Goal: Task Accomplishment & Management: Manage account settings

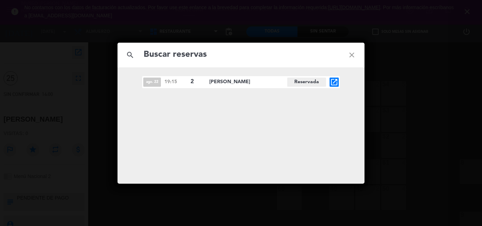
drag, startPoint x: 408, startPoint y: 78, endPoint x: 413, endPoint y: 28, distance: 50.0
click at [409, 78] on div "search close [DATE] 19:15 2 [PERSON_NAME][GEOGRAPHIC_DATA] open_in_new" at bounding box center [241, 113] width 482 height 226
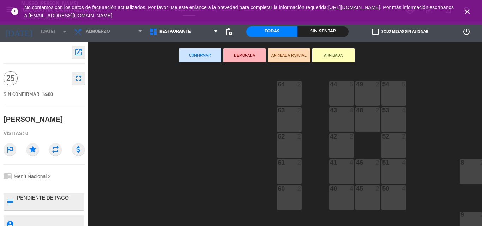
drag, startPoint x: 468, startPoint y: 12, endPoint x: 440, endPoint y: 16, distance: 27.9
click at [468, 11] on icon "close" at bounding box center [467, 11] width 8 height 8
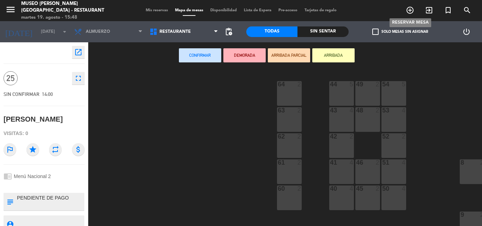
click at [412, 11] on icon "add_circle_outline" at bounding box center [410, 10] width 8 height 8
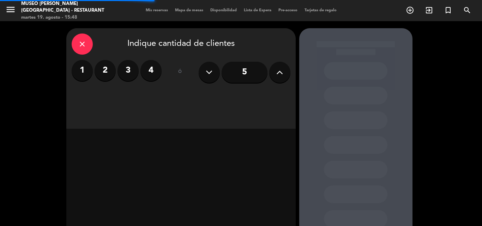
click at [107, 69] on label "2" at bounding box center [105, 70] width 21 height 21
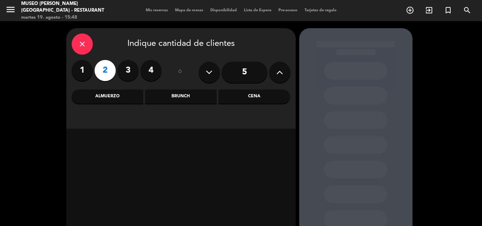
click at [268, 99] on div "Cena" at bounding box center [255, 97] width 72 height 14
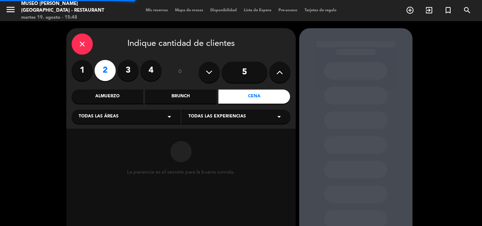
click at [132, 117] on div "Todas las áreas arrow_drop_down" at bounding box center [126, 117] width 109 height 14
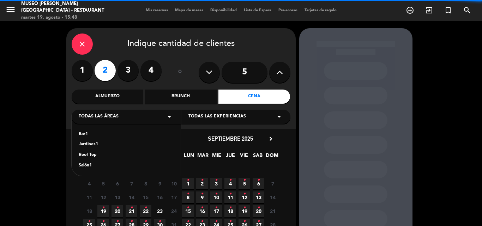
click at [84, 156] on div "Roof Top" at bounding box center [126, 155] width 95 height 7
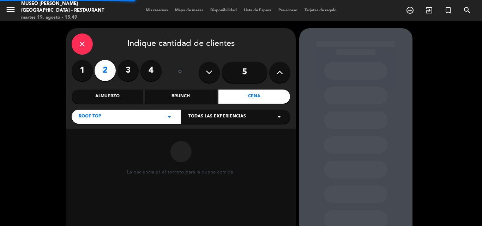
scroll to position [48, 0]
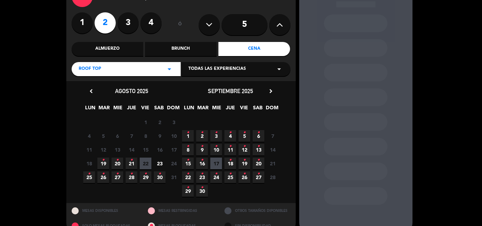
click at [106, 163] on span "19 •" at bounding box center [103, 164] width 12 height 12
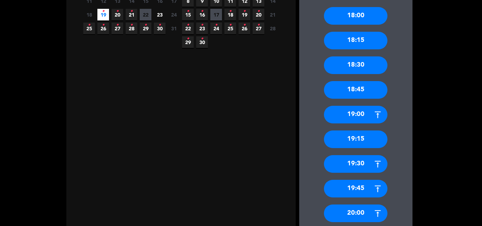
scroll to position [205, 0]
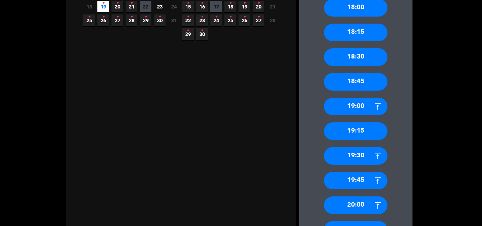
click at [354, 207] on div "20:00" at bounding box center [356, 206] width 64 height 18
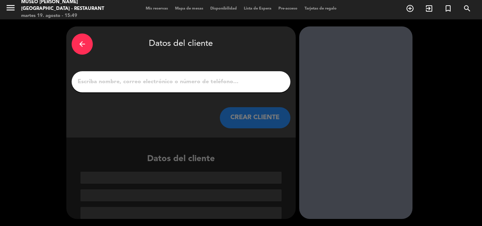
click at [176, 81] on input "1" at bounding box center [181, 82] width 208 height 10
paste input "[PERSON_NAME]"
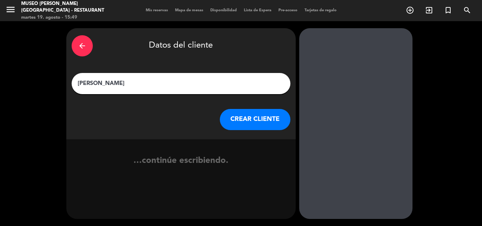
type input "[PERSON_NAME]"
click at [244, 117] on button "CREAR CLIENTE" at bounding box center [255, 119] width 71 height 21
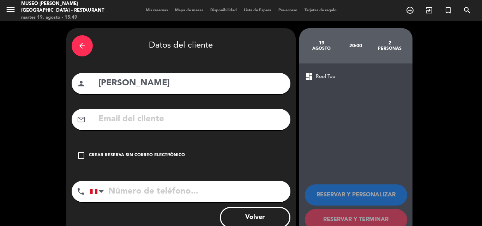
click at [200, 121] on input "text" at bounding box center [192, 119] width 188 height 14
paste input "[EMAIL_ADDRESS][DOMAIN_NAME]"
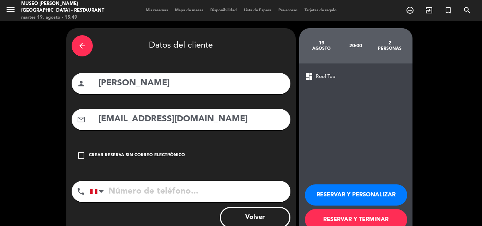
type input "[EMAIL_ADDRESS][DOMAIN_NAME]"
click at [187, 192] on input "tel" at bounding box center [190, 191] width 201 height 21
click at [201, 195] on input "tel" at bounding box center [190, 191] width 201 height 21
paste input "986600811"
type input "986600811"
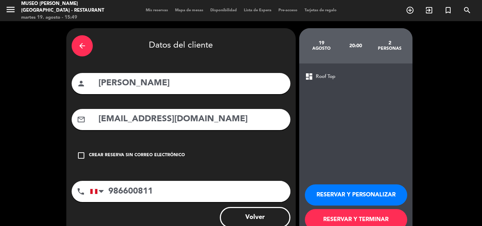
click at [350, 192] on button "RESERVAR Y PERSONALIZAR" at bounding box center [356, 195] width 102 height 21
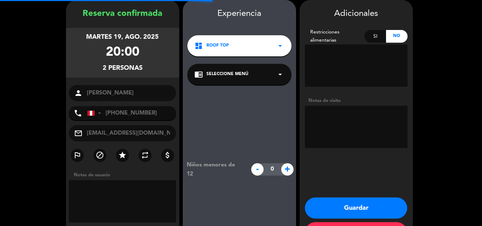
click at [256, 78] on div "chrome_reader_mode Seleccione Menú arrow_drop_down" at bounding box center [240, 74] width 104 height 21
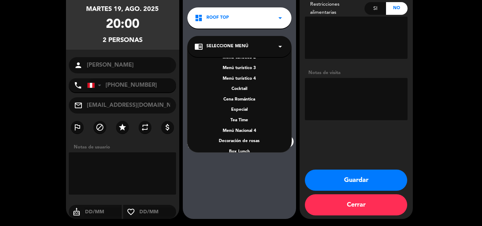
scroll to position [101, 0]
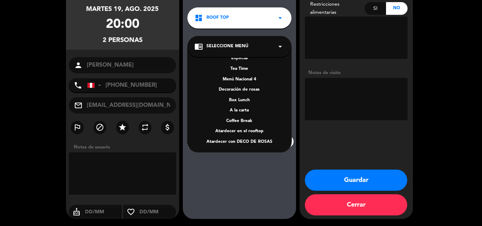
click at [242, 109] on div "A la carta" at bounding box center [240, 110] width 90 height 7
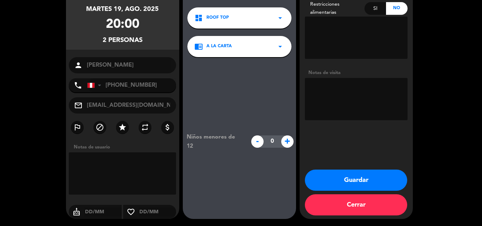
click at [367, 174] on button "Guardar" at bounding box center [356, 180] width 102 height 21
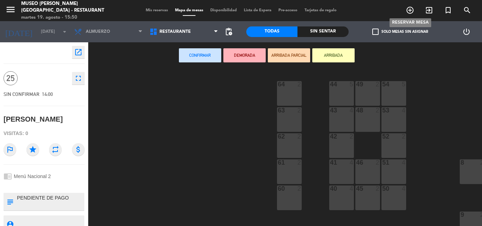
click at [410, 9] on icon "add_circle_outline" at bounding box center [410, 10] width 8 height 8
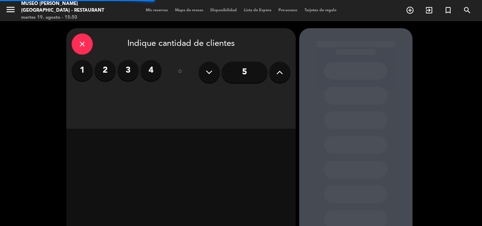
click at [107, 72] on label "2" at bounding box center [105, 70] width 21 height 21
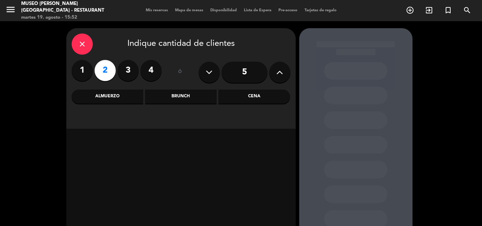
click at [79, 39] on div "close" at bounding box center [82, 44] width 21 height 21
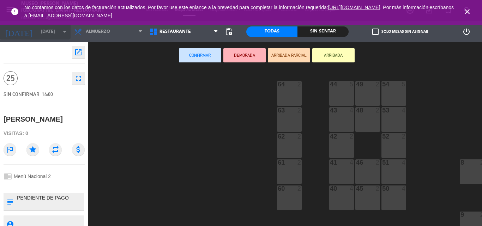
click at [40, 31] on input "[DATE]" at bounding box center [67, 32] width 60 height 12
drag, startPoint x: 469, startPoint y: 11, endPoint x: 470, endPoint y: 14, distance: 3.9
click at [470, 14] on icon "close" at bounding box center [467, 11] width 8 height 8
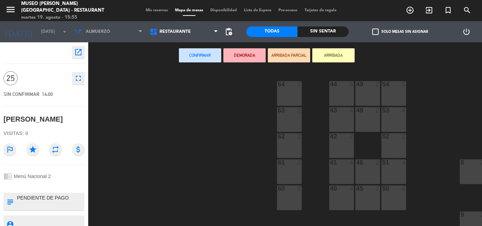
click at [149, 12] on span "Mis reservas" at bounding box center [156, 10] width 29 height 4
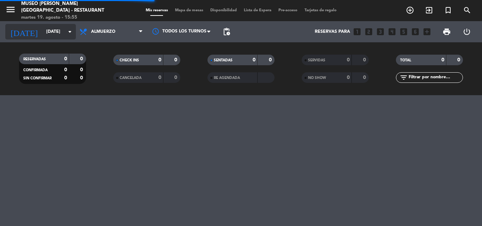
click at [45, 32] on input "[DATE]" at bounding box center [73, 32] width 60 height 12
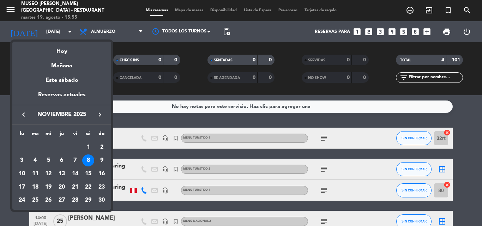
click at [24, 116] on icon "keyboard_arrow_left" at bounding box center [23, 115] width 8 height 8
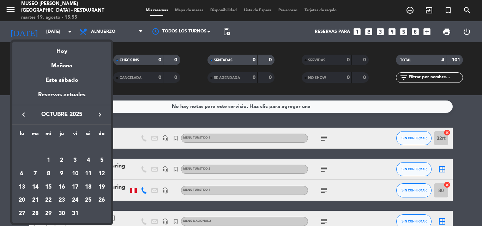
click at [24, 116] on icon "keyboard_arrow_left" at bounding box center [23, 115] width 8 height 8
drag, startPoint x: 22, startPoint y: 112, endPoint x: 26, endPoint y: 131, distance: 20.1
click at [23, 112] on icon "keyboard_arrow_left" at bounding box center [23, 115] width 8 height 8
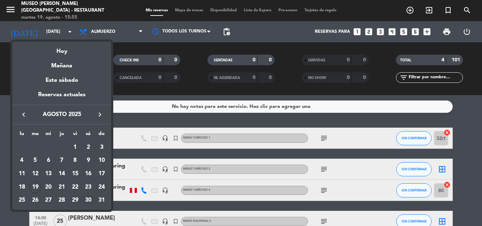
click at [89, 200] on div "30" at bounding box center [88, 201] width 12 height 12
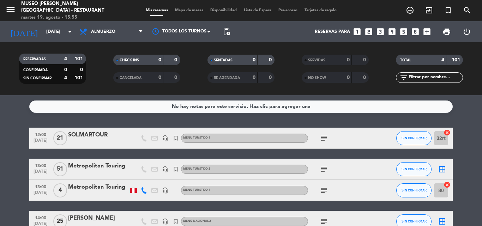
type input "sáb. 30 ago."
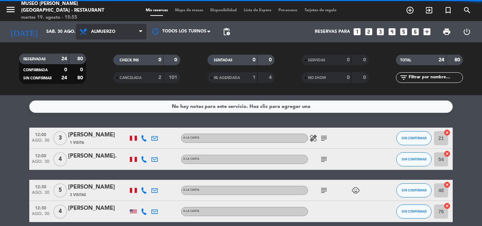
click at [113, 27] on span "Almuerzo" at bounding box center [111, 32] width 71 height 16
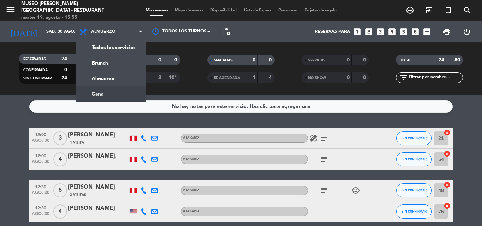
drag, startPoint x: 99, startPoint y: 95, endPoint x: 116, endPoint y: 80, distance: 22.8
click at [99, 93] on div "menu [GEOGRAPHIC_DATA][PERSON_NAME] - Restaurant [DATE] 19. agosto - 15:55 Mis …" at bounding box center [241, 47] width 482 height 95
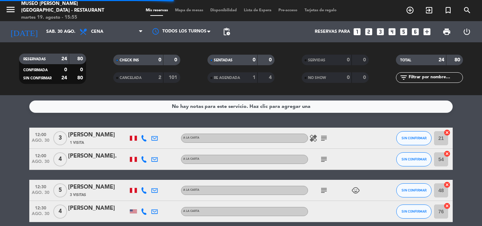
click at [186, 8] on span "Mapa de mesas" at bounding box center [189, 10] width 35 height 4
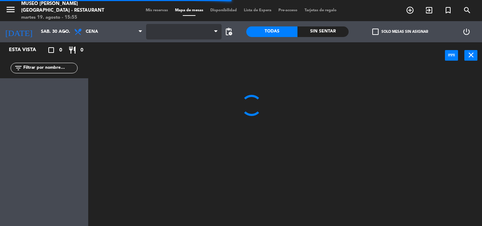
click at [172, 28] on span at bounding box center [184, 32] width 76 height 16
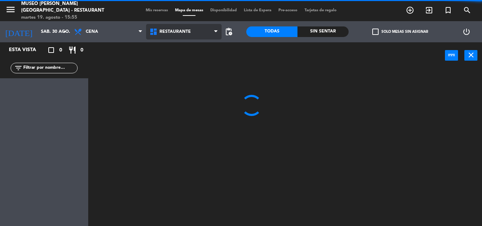
click at [174, 33] on span "Restaurante" at bounding box center [175, 31] width 31 height 5
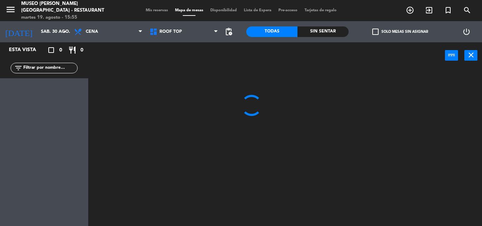
click at [172, 63] on ng-component "menu [GEOGRAPHIC_DATA][PERSON_NAME] - Restaurant [DATE] 19. agosto - 15:55 Mis …" at bounding box center [241, 113] width 482 height 226
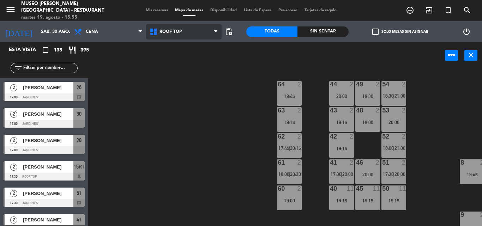
click at [177, 31] on span "Roof Top" at bounding box center [171, 31] width 23 height 5
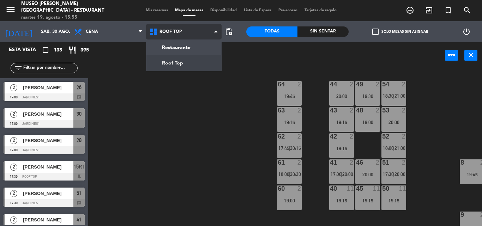
click at [177, 60] on ng-component "menu [GEOGRAPHIC_DATA][PERSON_NAME] - Restaurant [DATE] 19. agosto - 15:55 Mis …" at bounding box center [241, 113] width 482 height 226
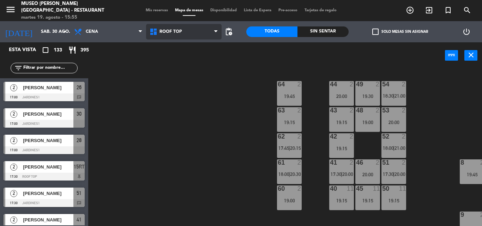
click at [175, 28] on span "Roof Top" at bounding box center [184, 32] width 76 height 16
click at [172, 62] on ng-component "menu [GEOGRAPHIC_DATA][PERSON_NAME] - Restaurant [DATE] 19. agosto - 15:55 Mis …" at bounding box center [241, 113] width 482 height 226
click at [184, 33] on span "Roof Top" at bounding box center [184, 32] width 76 height 16
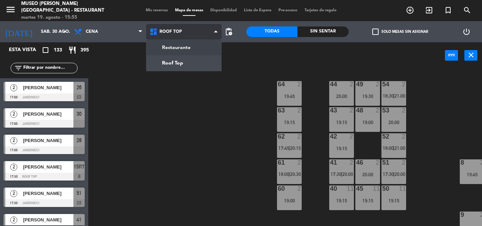
click at [173, 50] on ng-component "menu [GEOGRAPHIC_DATA][PERSON_NAME] - Restaurant [DATE] 19. agosto - 15:55 Mis …" at bounding box center [241, 113] width 482 height 226
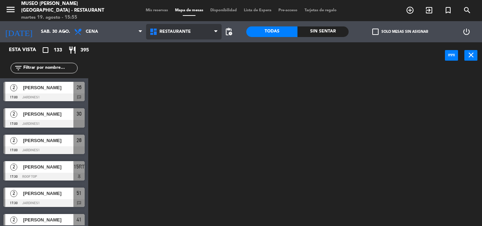
click at [182, 34] on span "Restaurante" at bounding box center [184, 32] width 76 height 16
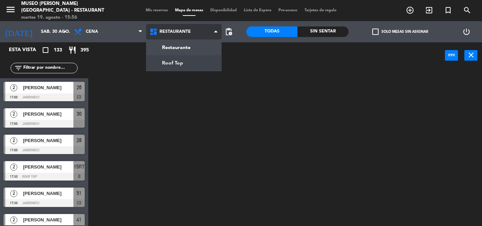
click at [175, 62] on ng-component "menu [GEOGRAPHIC_DATA][PERSON_NAME] - Restaurant [DATE] 19. agosto - 15:56 Mis …" at bounding box center [241, 113] width 482 height 226
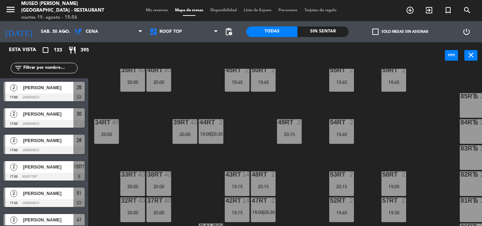
scroll to position [380, 0]
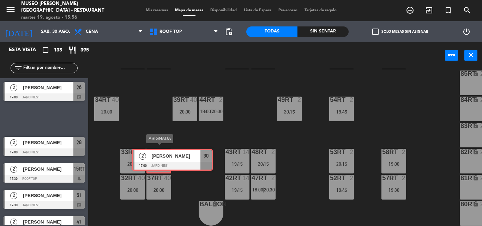
drag, startPoint x: 35, startPoint y: 120, endPoint x: 163, endPoint y: 161, distance: 134.6
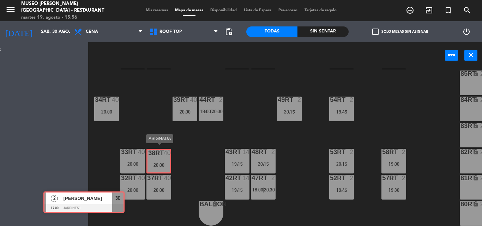
click at [163, 161] on div "Esta vista crop_square 133 restaurant 395 filter_list 2 [PERSON_NAME] 17:00 Jar…" at bounding box center [241, 134] width 482 height 184
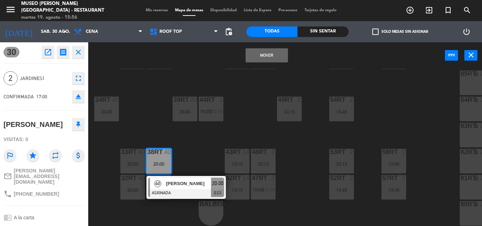
click at [267, 54] on button "Mover" at bounding box center [267, 55] width 42 height 14
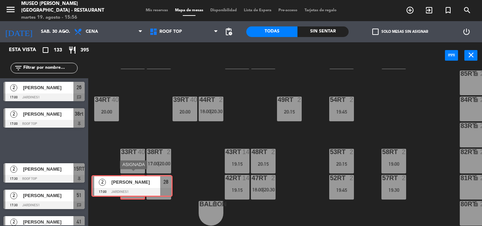
drag, startPoint x: 45, startPoint y: 140, endPoint x: 133, endPoint y: 180, distance: 96.9
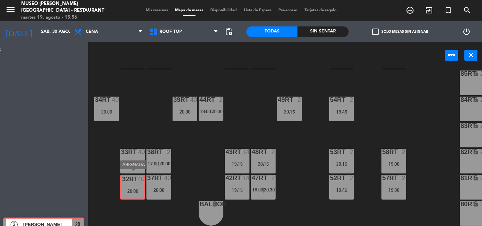
click at [133, 180] on div "Esta vista crop_square 133 restaurant 395 filter_list 2 [PERSON_NAME] 17:00 Jar…" at bounding box center [241, 134] width 482 height 184
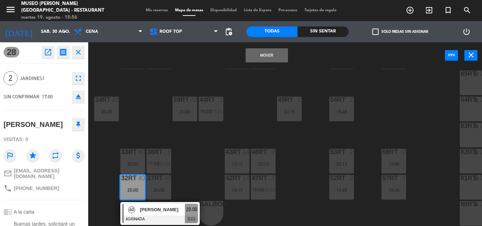
click at [264, 51] on button "Mover" at bounding box center [267, 55] width 42 height 14
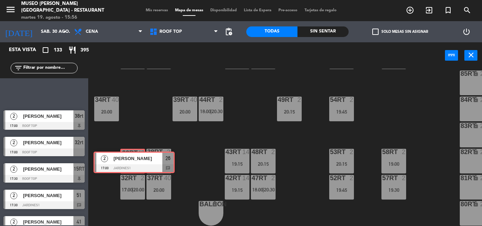
drag, startPoint x: 43, startPoint y: 87, endPoint x: 133, endPoint y: 157, distance: 114.0
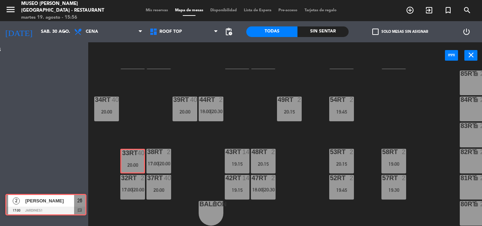
click at [133, 157] on div "Esta vista crop_square 133 restaurant 395 filter_list 2 [PERSON_NAME] 17:00 Jar…" at bounding box center [241, 134] width 482 height 184
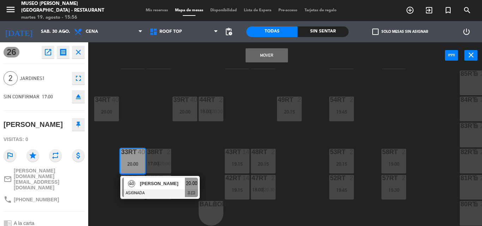
click at [261, 56] on button "Mover" at bounding box center [267, 55] width 42 height 14
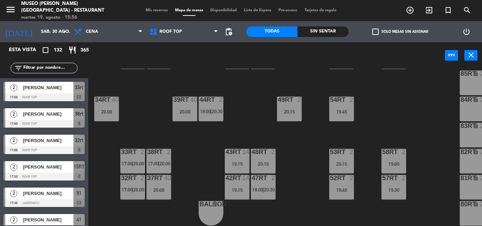
click at [121, 101] on div "18RT 2 20:15 16RT 4 18:45 28RT 2 19:45 80RR lock 2 27RT 5 19:30 7RT 2 19:30 S1R…" at bounding box center [287, 148] width 389 height 158
click at [103, 101] on div "34rt 40 20:00" at bounding box center [106, 109] width 25 height 25
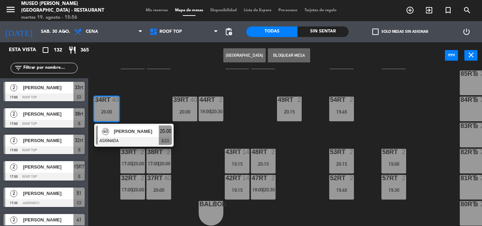
click at [141, 71] on div "18RT 2 20:15 16RT 4 18:45 28RT 2 19:45 80RR lock 2 27RT 5 19:30 7RT 2 19:30 S1R…" at bounding box center [287, 148] width 389 height 158
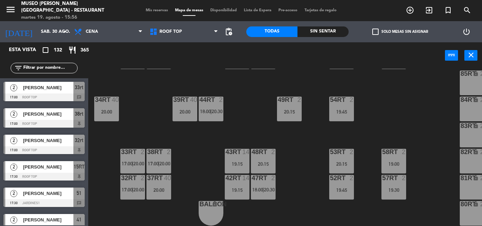
click at [95, 97] on div "34rt" at bounding box center [95, 100] width 0 height 6
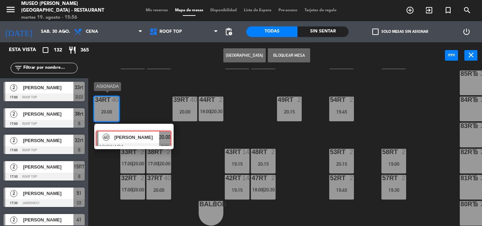
click at [136, 131] on div "18RT 2 20:15 16RT 4 18:45 28RT 2 19:45 80RR lock 2 27RT 5 19:30 7RT 2 19:30 S1R…" at bounding box center [287, 148] width 389 height 158
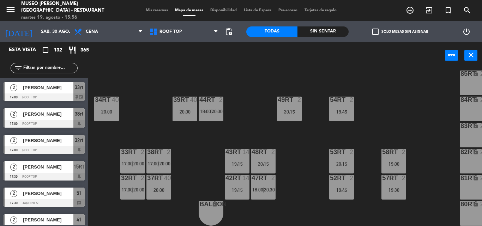
click at [104, 109] on div "20:00" at bounding box center [106, 111] width 25 height 5
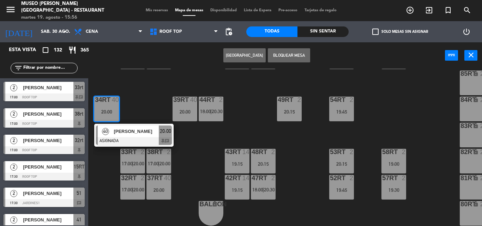
click at [167, 130] on div "40 [PERSON_NAME] ASIGNADA 20:00 chat" at bounding box center [134, 135] width 90 height 23
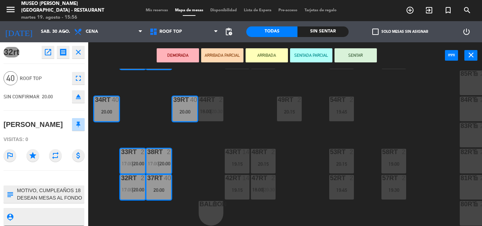
click at [49, 52] on icon "open_in_new" at bounding box center [48, 52] width 8 height 8
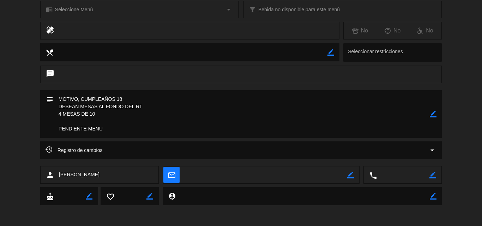
scroll to position [106, 0]
click at [434, 151] on icon "arrow_drop_down" at bounding box center [432, 150] width 8 height 8
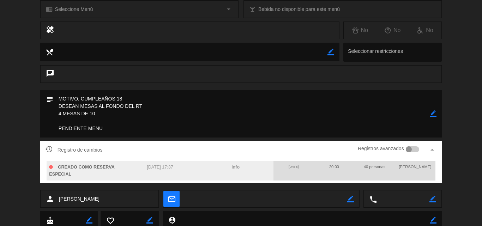
click at [434, 151] on icon "arrow_drop_up" at bounding box center [432, 150] width 8 height 8
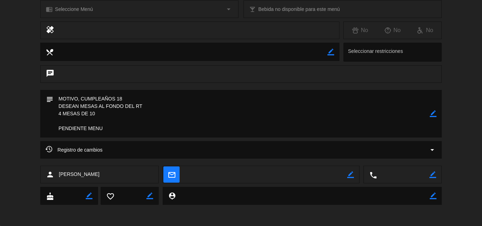
click at [171, 103] on textarea at bounding box center [241, 114] width 377 height 48
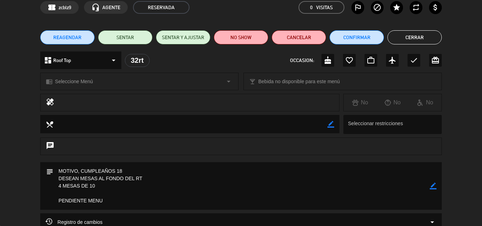
scroll to position [0, 0]
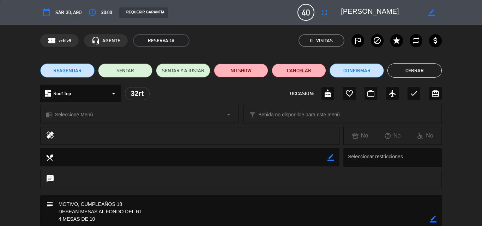
click at [411, 70] on button "Cerrar" at bounding box center [415, 71] width 54 height 14
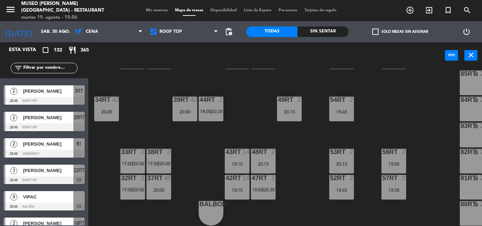
scroll to position [3284, 0]
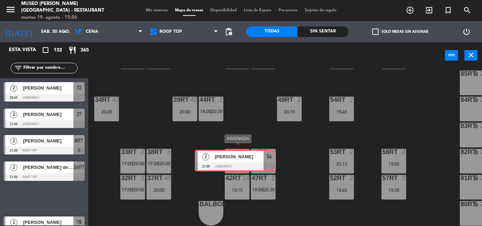
drag, startPoint x: 49, startPoint y: 199, endPoint x: 233, endPoint y: 161, distance: 187.9
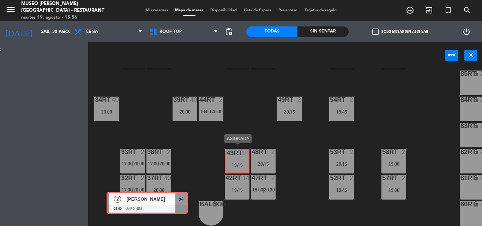
click at [233, 161] on div "Esta vista crop_square 132 restaurant 365 filter_list 2 [PERSON_NAME] 17:00 Roo…" at bounding box center [241, 134] width 482 height 184
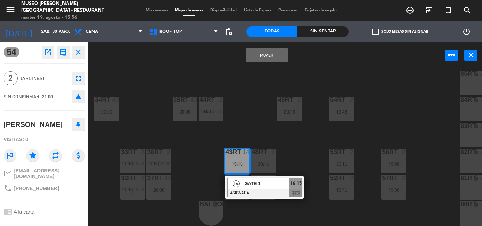
click at [272, 54] on button "Mover" at bounding box center [267, 55] width 42 height 14
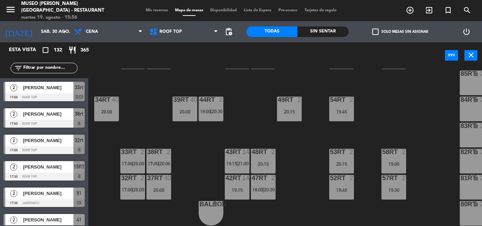
scroll to position [1121, 0]
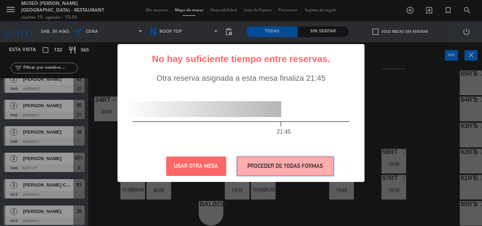
click at [276, 162] on button "PROCEDER DE TODAS FORMAS" at bounding box center [285, 166] width 97 height 19
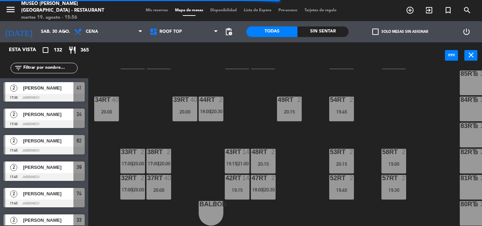
scroll to position [0, 0]
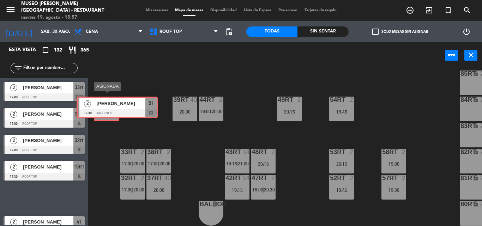
drag, startPoint x: 35, startPoint y: 200, endPoint x: 107, endPoint y: 108, distance: 116.4
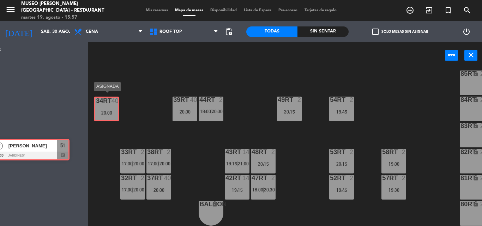
click at [107, 108] on div "Esta vista crop_square 132 restaurant 365 filter_list 2 [PERSON_NAME] 17:00 Roo…" at bounding box center [241, 134] width 482 height 184
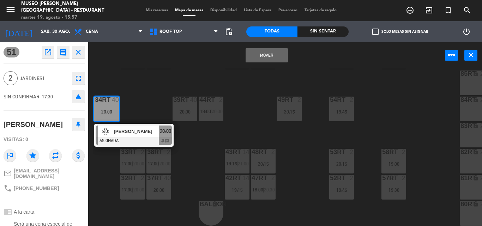
click at [260, 53] on button "Mover" at bounding box center [267, 55] width 42 height 14
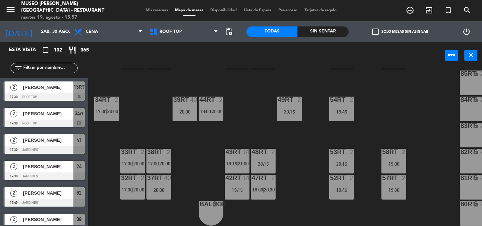
scroll to position [247, 0]
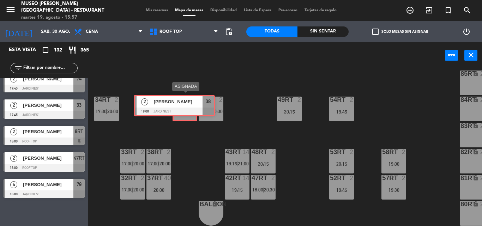
drag, startPoint x: 49, startPoint y: 212, endPoint x: 180, endPoint y: 101, distance: 171.7
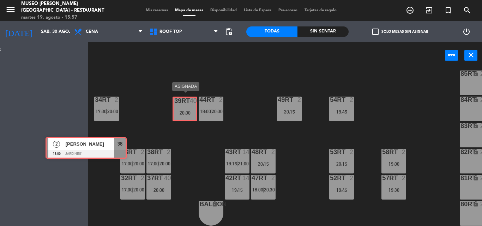
click at [180, 101] on div "Esta vista crop_square 132 restaurant 365 filter_list 2 [PERSON_NAME] 17:00 Roo…" at bounding box center [241, 134] width 482 height 184
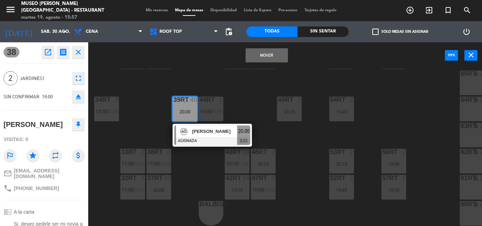
click at [265, 51] on button "Mover" at bounding box center [267, 55] width 42 height 14
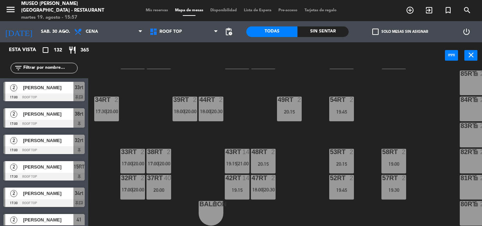
scroll to position [0, 0]
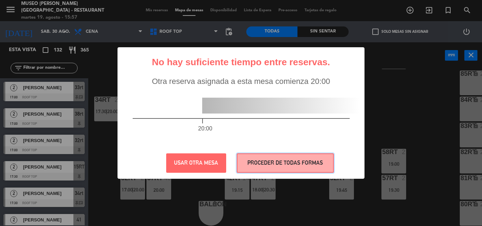
click at [295, 162] on button "PROCEDER DE TODAS FORMAS" at bounding box center [285, 163] width 97 height 19
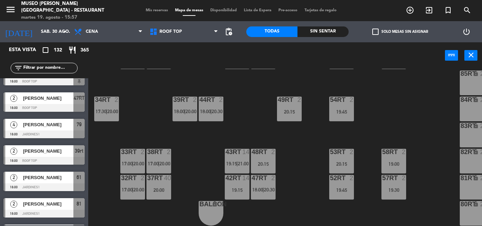
scroll to position [353, 0]
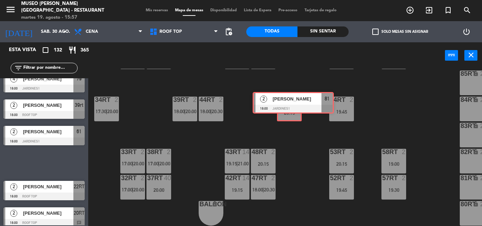
drag, startPoint x: 47, startPoint y: 158, endPoint x: 297, endPoint y: 97, distance: 256.5
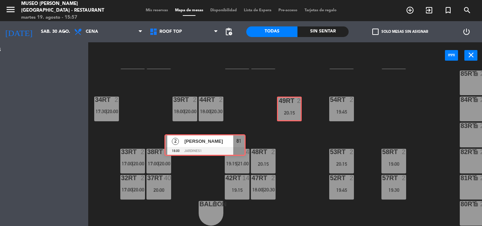
click at [297, 97] on div "Esta vista crop_square 132 restaurant 365 filter_list 2 [PERSON_NAME] 17:00 Roo…" at bounding box center [241, 134] width 482 height 184
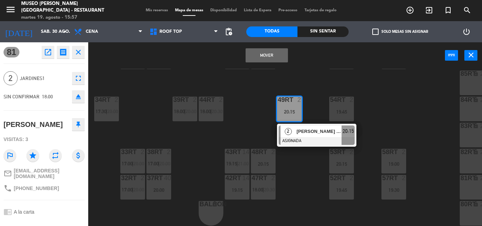
click at [271, 57] on button "Mover" at bounding box center [267, 55] width 42 height 14
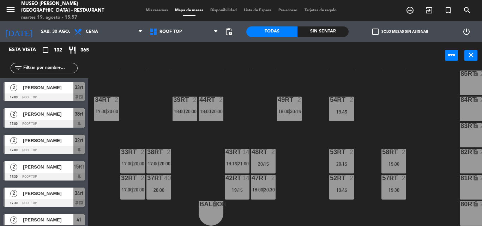
scroll to position [0, 0]
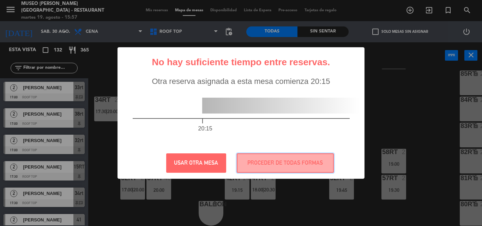
drag, startPoint x: 263, startPoint y: 162, endPoint x: 115, endPoint y: 162, distance: 148.3
click at [263, 162] on button "PROCEDER DE TODAS FORMAS" at bounding box center [285, 163] width 97 height 19
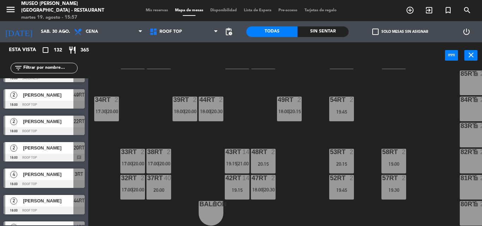
scroll to position [459, 0]
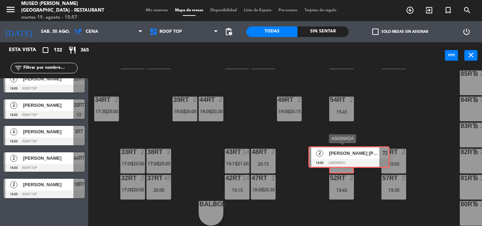
drag, startPoint x: 43, startPoint y: 213, endPoint x: 349, endPoint y: 154, distance: 310.8
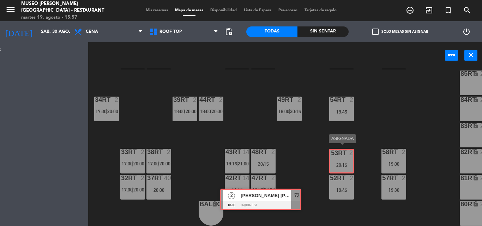
click at [349, 154] on div "Esta vista crop_square 132 restaurant 365 filter_list 2 [PERSON_NAME] 17:00 Roo…" at bounding box center [241, 134] width 482 height 184
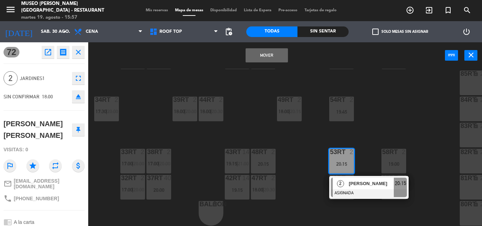
click at [274, 55] on button "Mover" at bounding box center [267, 55] width 42 height 14
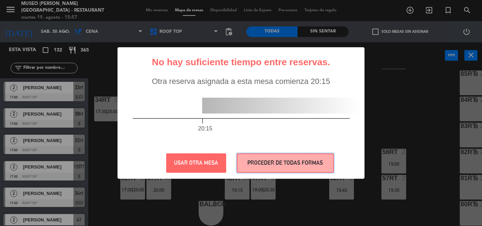
click at [272, 159] on button "PROCEDER DE TODAS FORMAS" at bounding box center [285, 163] width 97 height 19
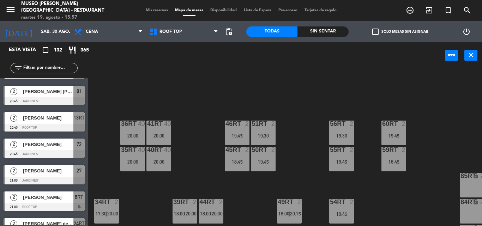
scroll to position [3349, 0]
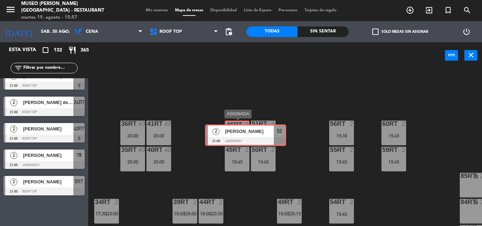
drag, startPoint x: 39, startPoint y: 210, endPoint x: 241, endPoint y: 132, distance: 216.2
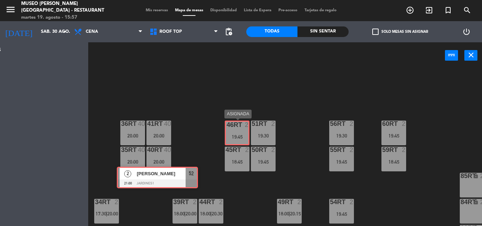
click at [241, 132] on div "Esta vista crop_square 132 restaurant 365 filter_list 2 [PERSON_NAME] 17:00 Roo…" at bounding box center [241, 134] width 482 height 184
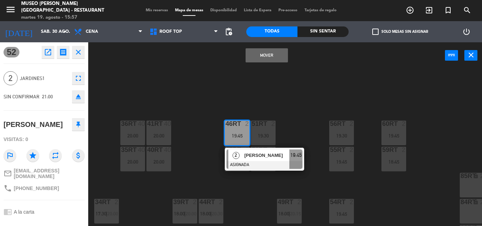
click at [259, 56] on button "Mover" at bounding box center [267, 55] width 42 height 14
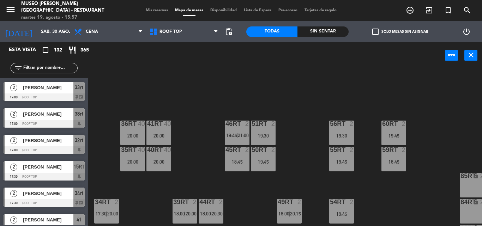
scroll to position [1200, 0]
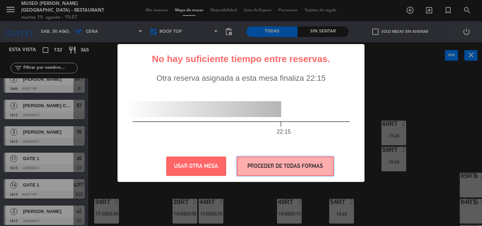
click at [259, 166] on button "PROCEDER DE TODAS FORMAS" at bounding box center [285, 166] width 97 height 19
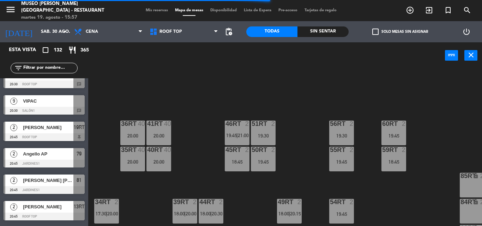
scroll to position [3349, 0]
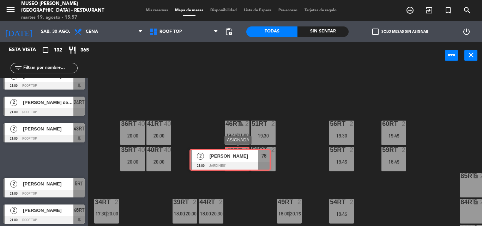
drag, startPoint x: 57, startPoint y: 159, endPoint x: 245, endPoint y: 148, distance: 187.9
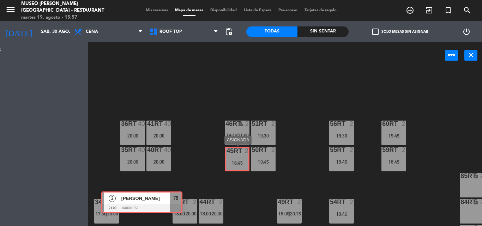
click at [238, 159] on div "Esta vista crop_square 132 restaurant 365 filter_list 2 [PERSON_NAME] 17:00 Roo…" at bounding box center [241, 134] width 482 height 184
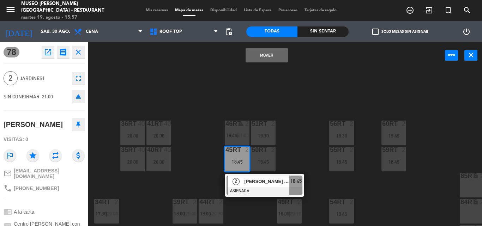
click at [266, 51] on button "Mover" at bounding box center [267, 55] width 42 height 14
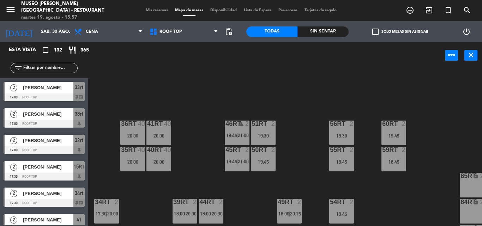
scroll to position [1147, 0]
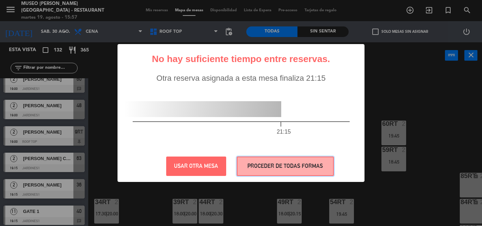
click at [293, 165] on button "PROCEDER DE TODAS FORMAS" at bounding box center [285, 166] width 97 height 19
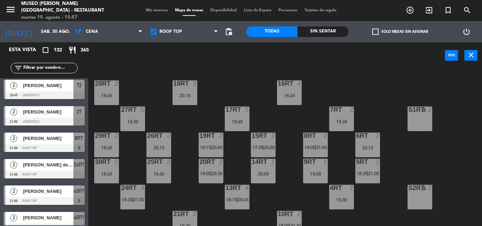
scroll to position [3278, 0]
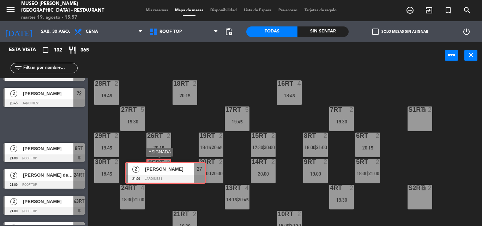
drag, startPoint x: 43, startPoint y: 120, endPoint x: 179, endPoint y: 138, distance: 137.3
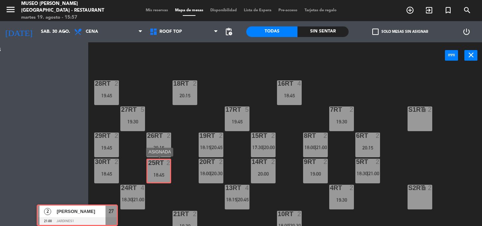
click at [165, 167] on div "Esta vista crop_square 132 restaurant 365 filter_list 2 [PERSON_NAME] 17:00 Roo…" at bounding box center [241, 134] width 482 height 184
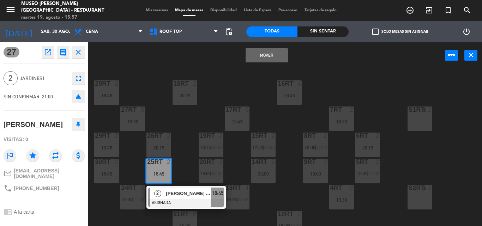
click at [264, 57] on button "Mover" at bounding box center [267, 55] width 42 height 14
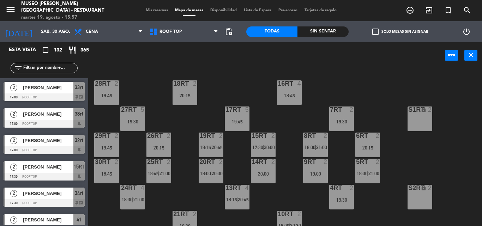
scroll to position [1042, 0]
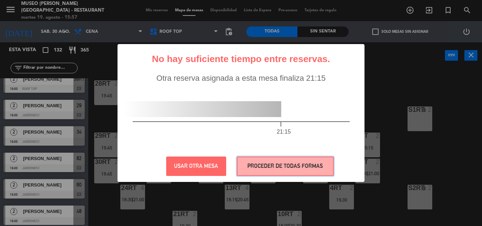
click at [270, 165] on button "PROCEDER DE TODAS FORMAS" at bounding box center [285, 166] width 97 height 19
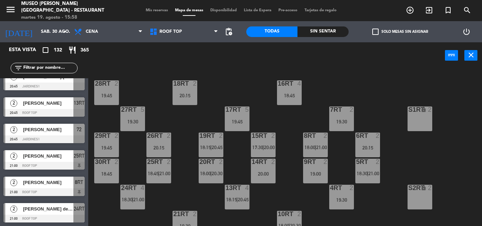
scroll to position [3208, 0]
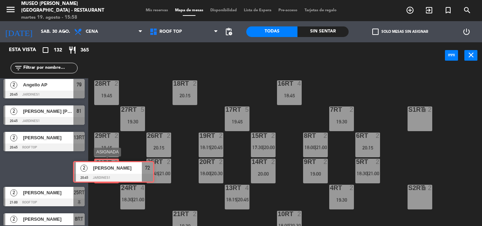
drag, startPoint x: 28, startPoint y: 165, endPoint x: 98, endPoint y: 168, distance: 69.6
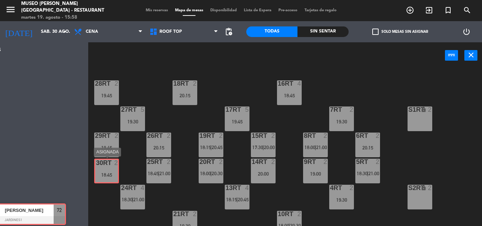
click at [98, 168] on div "Esta vista crop_square 132 restaurant 365 filter_list 2 [PERSON_NAME] 17:00 Roo…" at bounding box center [241, 134] width 482 height 184
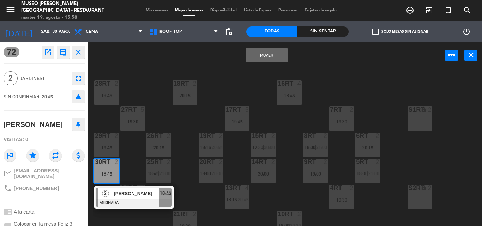
click at [259, 51] on button "Mover" at bounding box center [267, 55] width 42 height 14
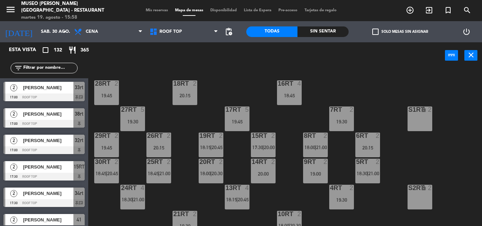
scroll to position [1015, 0]
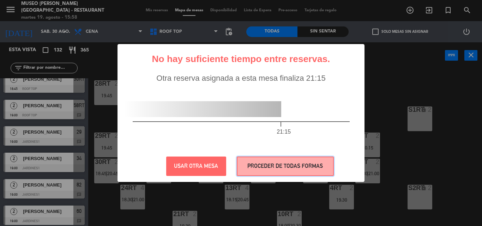
click at [275, 162] on button "PROCEDER DE TODAS FORMAS" at bounding box center [285, 166] width 97 height 19
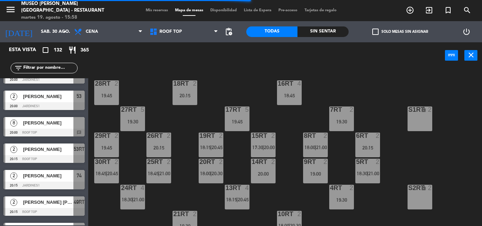
scroll to position [2781, 0]
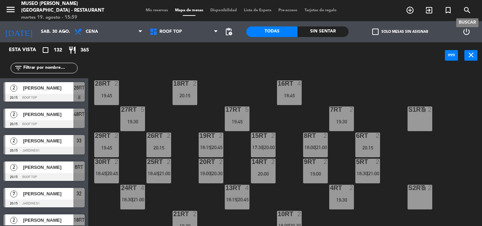
click at [469, 11] on icon "search" at bounding box center [467, 10] width 8 height 8
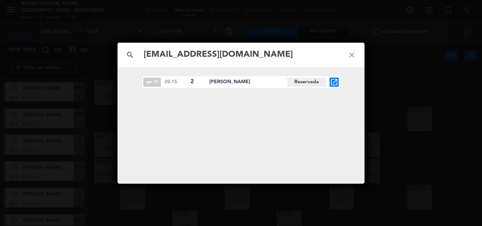
type input "[EMAIL_ADDRESS][DOMAIN_NAME]"
click at [332, 83] on icon "open_in_new" at bounding box center [334, 82] width 8 height 8
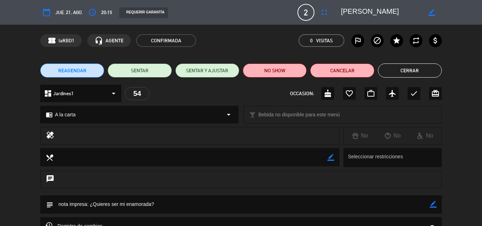
click at [397, 69] on button "Cerrar" at bounding box center [410, 71] width 64 height 14
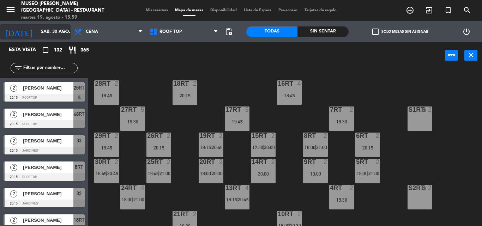
click at [53, 31] on input "sáb. 30 ago." at bounding box center [67, 32] width 60 height 12
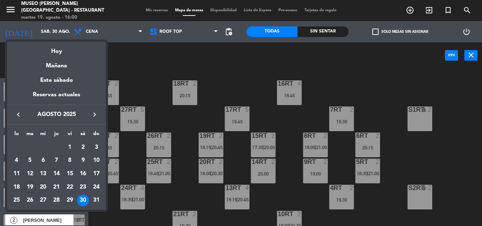
click at [44, 186] on div "20" at bounding box center [43, 188] width 12 height 12
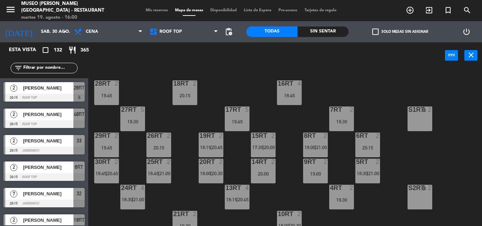
type input "mié. 20 ago."
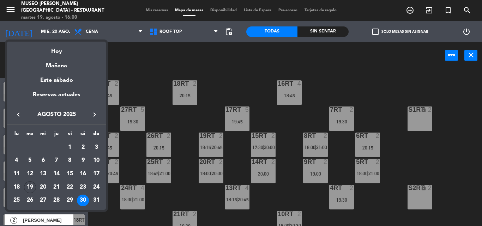
scroll to position [0, 0]
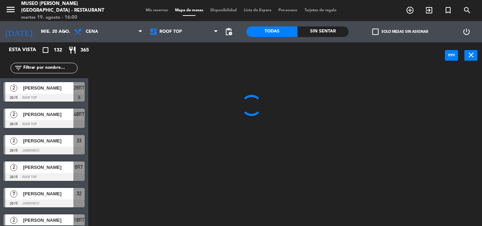
click at [152, 10] on span "Mis reservas" at bounding box center [156, 10] width 29 height 4
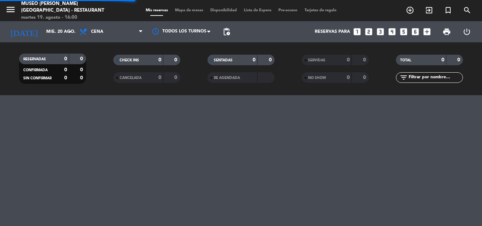
click at [119, 32] on span "Cena" at bounding box center [111, 32] width 71 height 16
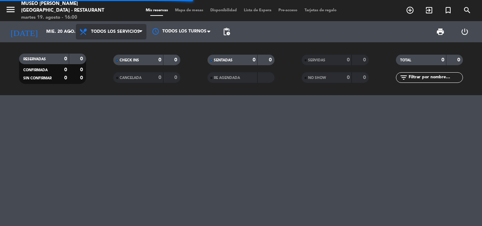
click at [113, 50] on div "menu [GEOGRAPHIC_DATA][PERSON_NAME] - Restaurant [DATE] 19. agosto - 16:00 Mis …" at bounding box center [241, 47] width 482 height 95
click at [434, 79] on input "text" at bounding box center [435, 78] width 55 height 8
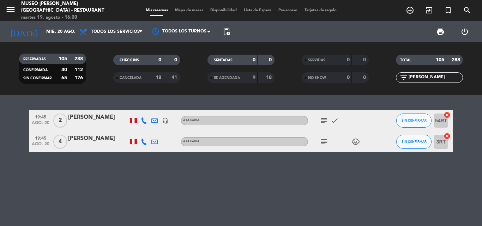
type input "[PERSON_NAME]"
click at [81, 136] on div "[PERSON_NAME]" at bounding box center [98, 138] width 60 height 9
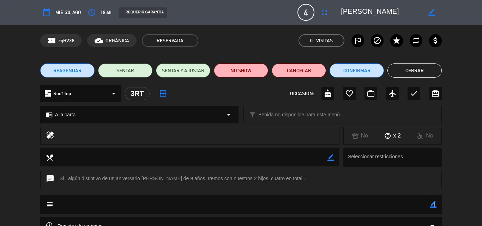
click at [435, 205] on icon "border_color" at bounding box center [433, 204] width 7 height 7
click at [408, 211] on textarea at bounding box center [241, 205] width 377 height 18
type textarea "CARTEL DE ANIVERSARIO"
click at [432, 203] on icon at bounding box center [433, 204] width 7 height 7
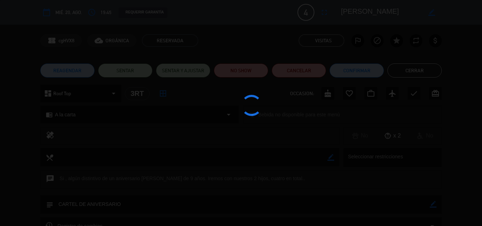
click at [350, 73] on div at bounding box center [241, 113] width 482 height 226
click at [350, 73] on edit-booking-info-modal "calendar_today mié. 20, ago. access_time 19:45 REQUERIR GARANTÍA 4 [PERSON_NAME…" at bounding box center [241, 113] width 482 height 226
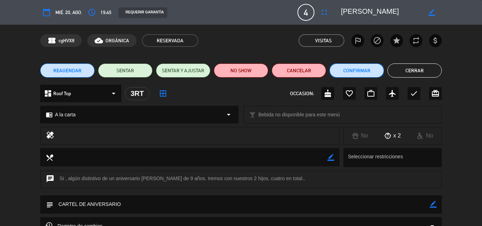
click at [350, 73] on button "Confirmar" at bounding box center [357, 71] width 54 height 14
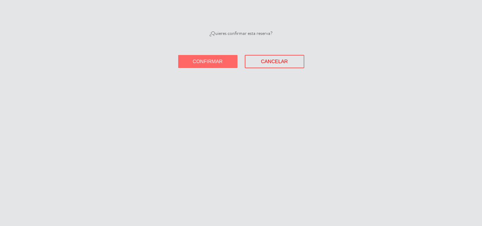
click at [222, 59] on span "Confirmar" at bounding box center [208, 62] width 30 height 6
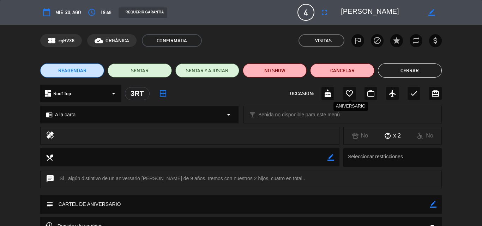
click at [351, 92] on icon "favorite_border" at bounding box center [349, 93] width 8 height 8
click at [403, 70] on button "Cerrar" at bounding box center [410, 71] width 64 height 14
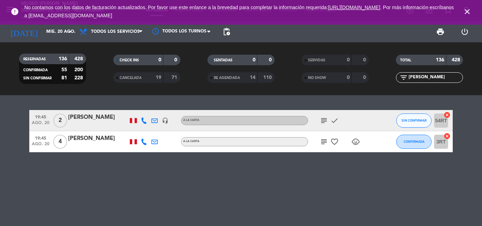
click at [469, 11] on icon "close" at bounding box center [467, 11] width 8 height 8
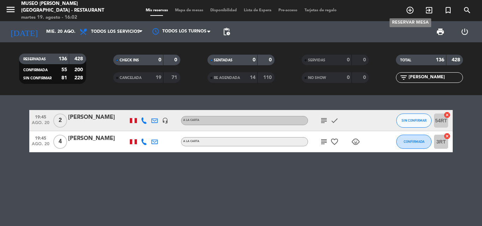
click at [406, 6] on icon "add_circle_outline" at bounding box center [410, 10] width 8 height 8
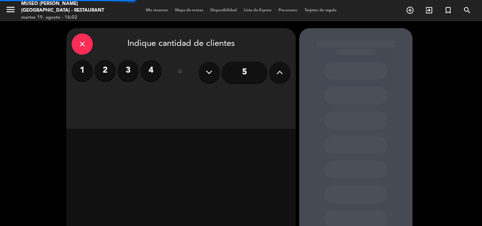
drag, startPoint x: 61, startPoint y: 61, endPoint x: 108, endPoint y: 67, distance: 47.0
click at [108, 67] on div "close Indique cantidad de clientes 1 2 3 4 ó 5" at bounding box center [241, 147] width 482 height 253
drag, startPoint x: 97, startPoint y: 72, endPoint x: 250, endPoint y: 114, distance: 158.1
click at [99, 72] on label "2" at bounding box center [105, 70] width 21 height 21
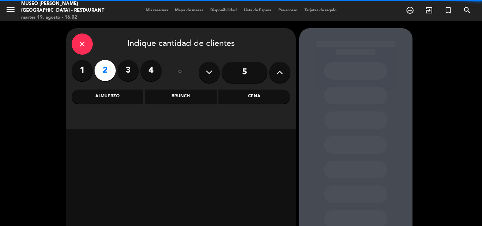
click at [263, 95] on div "Cena" at bounding box center [255, 97] width 72 height 14
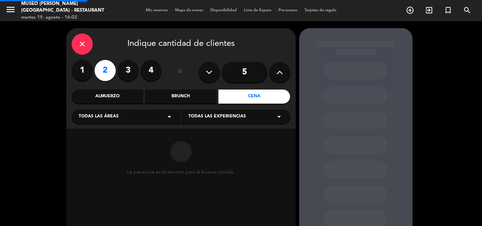
click at [136, 111] on div "Todas las áreas arrow_drop_down" at bounding box center [126, 117] width 109 height 14
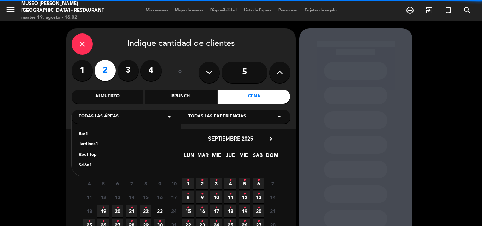
click at [90, 148] on div "Jardines1" at bounding box center [126, 144] width 95 height 7
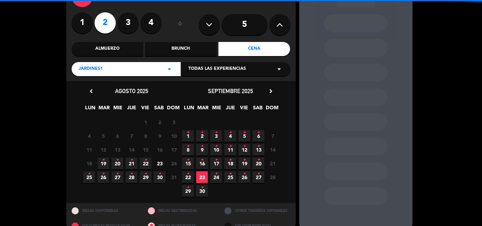
click at [157, 177] on span "30 •" at bounding box center [160, 178] width 12 height 12
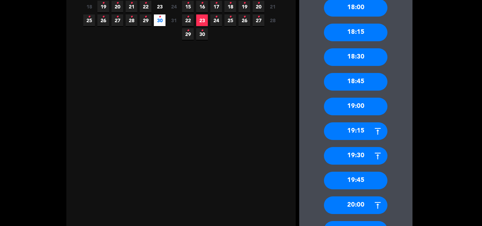
click at [360, 153] on div "19:30" at bounding box center [356, 156] width 64 height 18
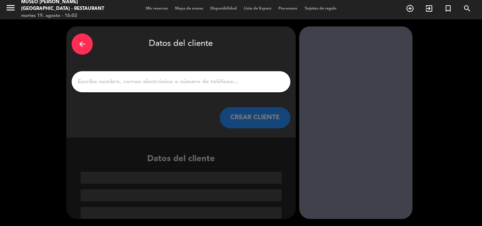
click at [230, 78] on input "1" at bounding box center [181, 82] width 208 height 10
paste input "[PERSON_NAME], [PERSON_NAME]"
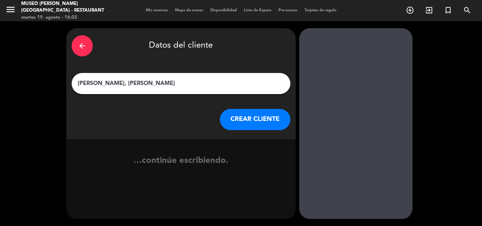
type input "[PERSON_NAME], [PERSON_NAME]"
click at [261, 116] on button "CREAR CLIENTE" at bounding box center [255, 119] width 71 height 21
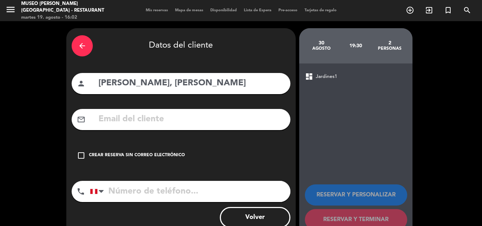
click at [207, 124] on input "text" at bounding box center [192, 119] width 188 height 14
paste input "[EMAIL_ADDRESS][DOMAIN_NAME]"
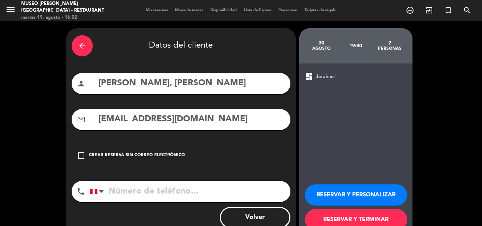
type input "[EMAIL_ADDRESS][DOMAIN_NAME]"
click at [176, 193] on input "tel" at bounding box center [190, 191] width 201 height 21
drag, startPoint x: 180, startPoint y: 191, endPoint x: 203, endPoint y: 195, distance: 23.3
click at [180, 191] on input "tel" at bounding box center [190, 191] width 201 height 21
paste input "913306885"
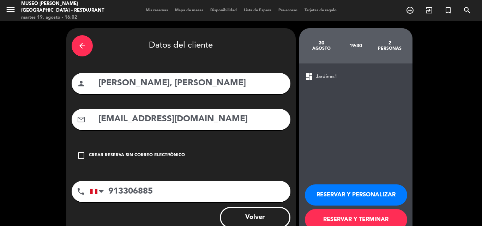
type input "913306885"
click at [331, 195] on button "RESERVAR Y PERSONALIZAR" at bounding box center [356, 195] width 102 height 21
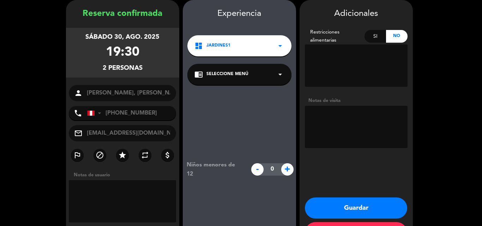
click at [234, 74] on span "Seleccione Menú" at bounding box center [228, 74] width 42 height 7
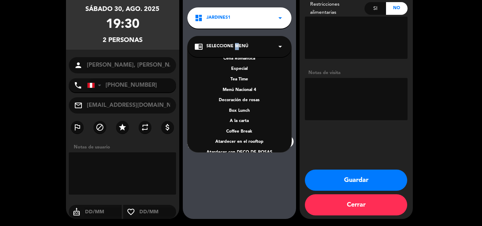
scroll to position [101, 0]
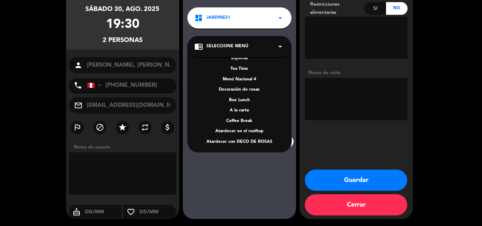
click at [241, 111] on div "A la carta" at bounding box center [240, 110] width 90 height 7
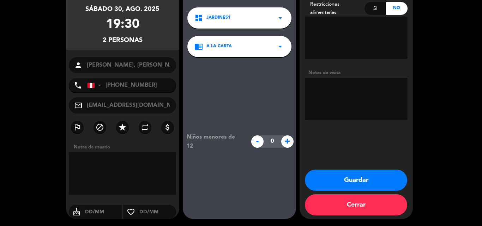
drag, startPoint x: 342, startPoint y: 175, endPoint x: 335, endPoint y: 165, distance: 11.8
click at [341, 175] on button "Guardar" at bounding box center [356, 180] width 102 height 21
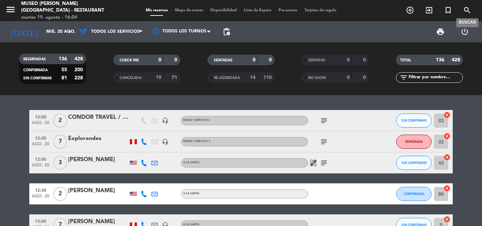
click at [468, 9] on icon "search" at bounding box center [467, 10] width 8 height 8
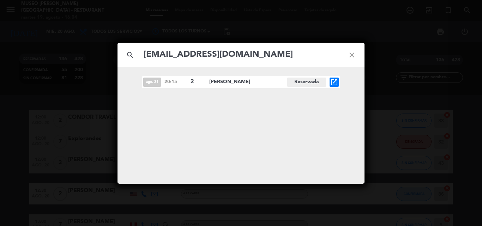
type input "[EMAIL_ADDRESS][DOMAIN_NAME]"
click at [333, 78] on icon "open_in_new" at bounding box center [334, 82] width 8 height 8
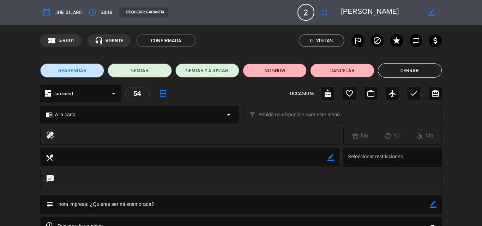
click at [433, 205] on icon "border_color" at bounding box center [433, 204] width 7 height 7
click at [185, 204] on textarea at bounding box center [241, 205] width 377 height 18
type textarea "nota impresa: ¿Quieres ser mi enamorada? - ENTREGARLA FINALIZANDO LA RESERVA"
click at [435, 204] on icon at bounding box center [433, 204] width 7 height 7
click at [415, 70] on button "Cerrar" at bounding box center [410, 71] width 64 height 14
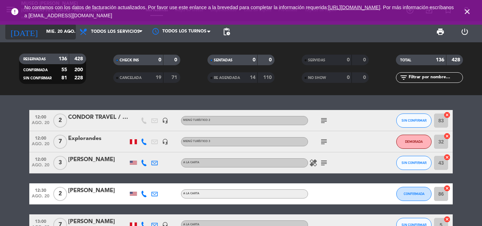
click at [48, 26] on input "mié. 20 ago." at bounding box center [73, 32] width 60 height 12
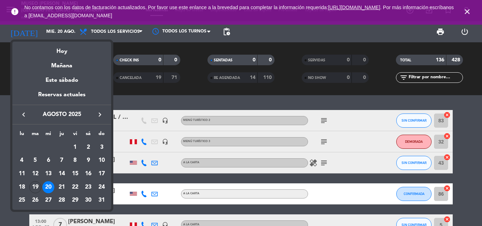
click at [100, 114] on icon "keyboard_arrow_right" at bounding box center [100, 115] width 8 height 8
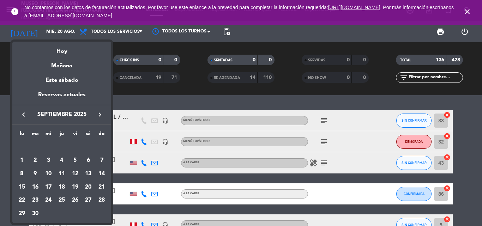
click at [469, 9] on div at bounding box center [241, 113] width 482 height 226
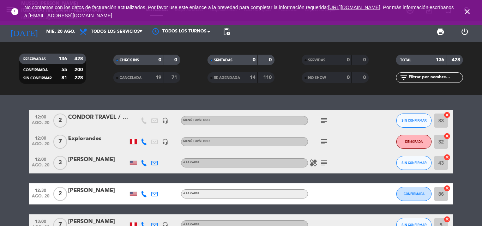
click at [465, 11] on icon "close" at bounding box center [467, 11] width 8 height 8
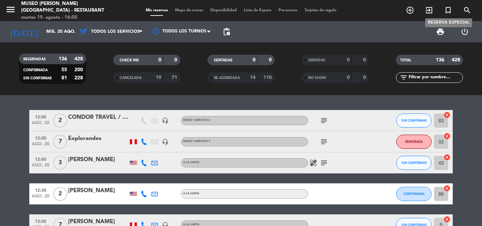
click at [450, 13] on icon "turned_in_not" at bounding box center [448, 10] width 8 height 8
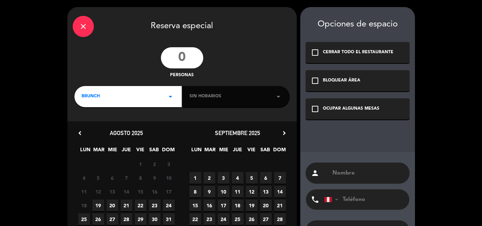
click at [174, 62] on input "number" at bounding box center [182, 57] width 42 height 21
drag, startPoint x: 192, startPoint y: 58, endPoint x: 133, endPoint y: 59, distance: 58.6
click at [137, 60] on div "18 personas" at bounding box center [182, 63] width 230 height 32
type input "35"
click at [101, 96] on div "BRUNCH arrow_drop_down" at bounding box center [128, 96] width 107 height 21
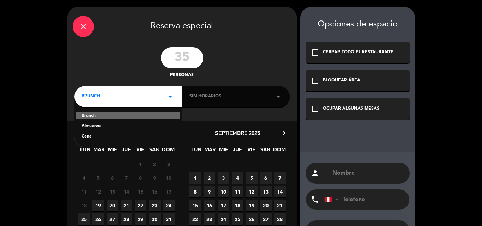
click at [99, 126] on div "Almuerzo" at bounding box center [128, 126] width 93 height 7
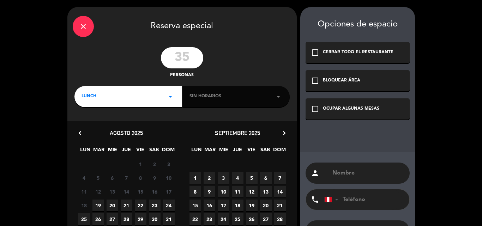
click at [94, 99] on span "lunch" at bounding box center [89, 96] width 15 height 7
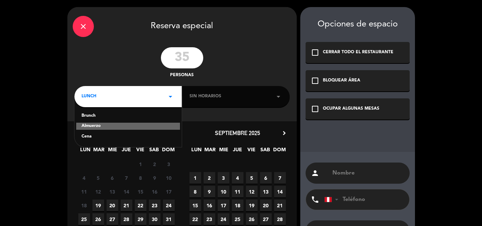
click at [89, 136] on div "Cena" at bounding box center [128, 136] width 93 height 7
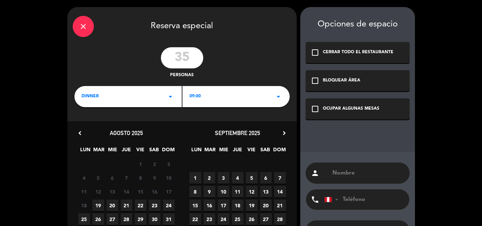
click at [230, 90] on div "09:00 arrow_drop_down" at bounding box center [236, 96] width 107 height 21
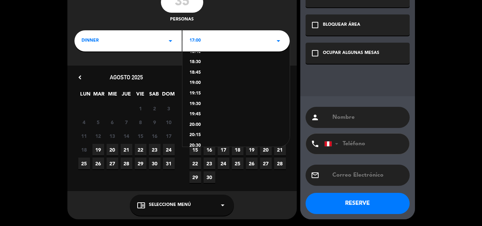
scroll to position [56, 0]
click at [197, 85] on div "19:00" at bounding box center [236, 87] width 93 height 7
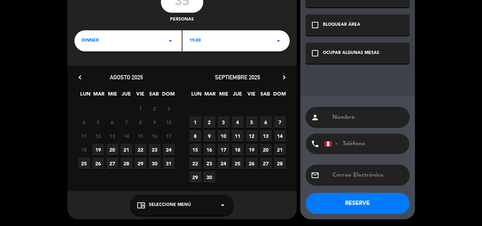
drag, startPoint x: 239, startPoint y: 148, endPoint x: 163, endPoint y: 0, distance: 166.3
click at [240, 147] on span "18" at bounding box center [238, 150] width 12 height 12
click at [344, 116] on input "text" at bounding box center [368, 118] width 73 height 10
click at [314, 51] on icon "check_box_outline_blank" at bounding box center [315, 53] width 8 height 8
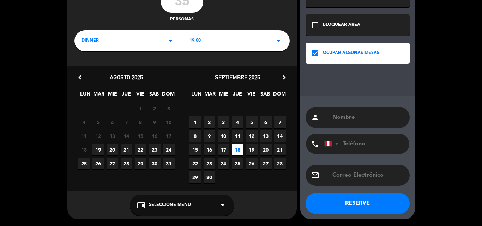
click at [347, 115] on input "text" at bounding box center [368, 118] width 73 height 10
click at [358, 114] on input "[PERSON_NAME]" at bounding box center [368, 118] width 73 height 10
type input "[PERSON_NAME]"
click at [370, 197] on button "RESERVE" at bounding box center [358, 203] width 104 height 21
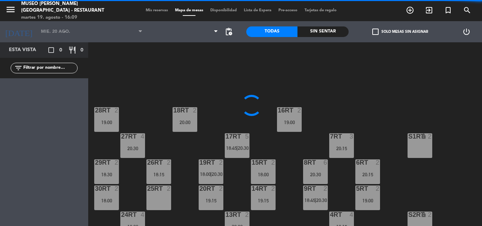
type input "[DEMOGRAPHIC_DATA][DATE]"
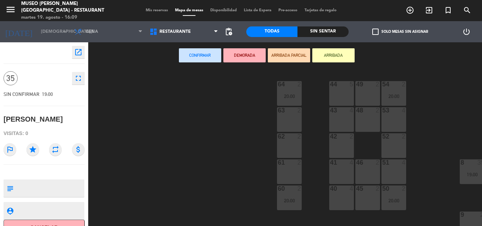
click at [153, 12] on span "Mis reservas" at bounding box center [156, 10] width 29 height 4
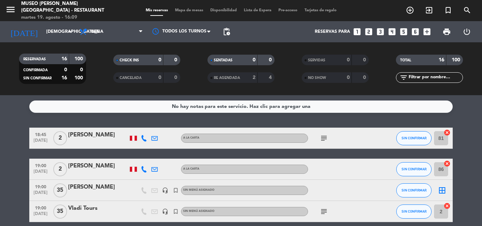
click at [323, 209] on icon "subject" at bounding box center [324, 212] width 8 height 8
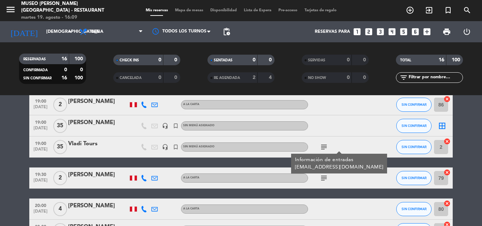
scroll to position [71, 0]
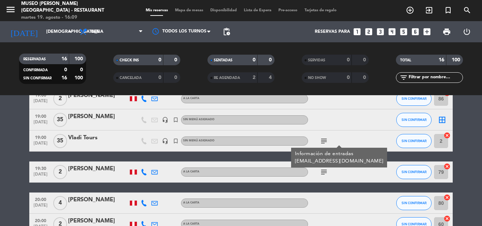
click at [93, 137] on div "Vladi Tours" at bounding box center [98, 137] width 60 height 9
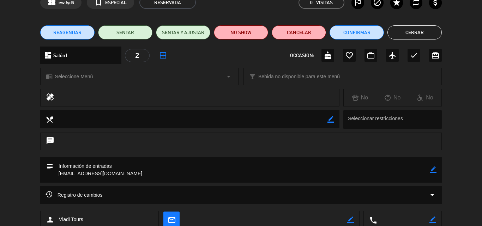
scroll to position [83, 0]
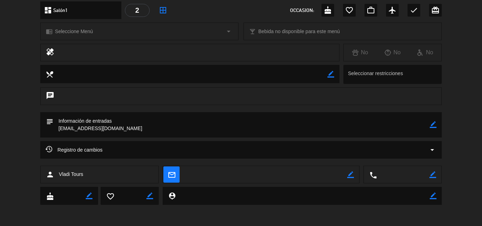
click at [435, 147] on icon "arrow_drop_down" at bounding box center [432, 150] width 8 height 8
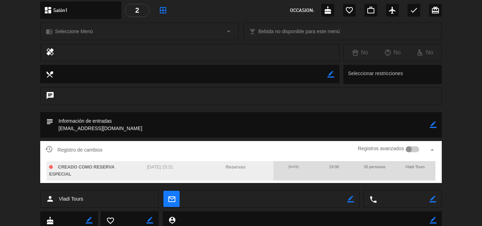
click at [313, 117] on textarea at bounding box center [241, 124] width 377 height 25
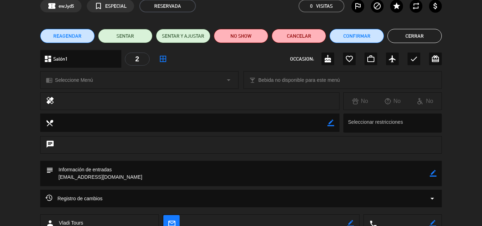
scroll to position [0, 0]
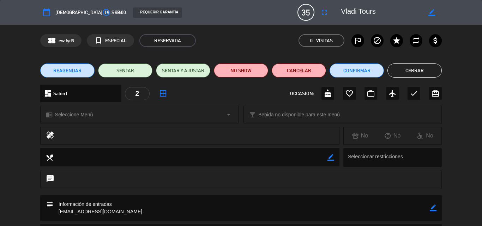
click at [403, 71] on button "Cerrar" at bounding box center [415, 71] width 54 height 14
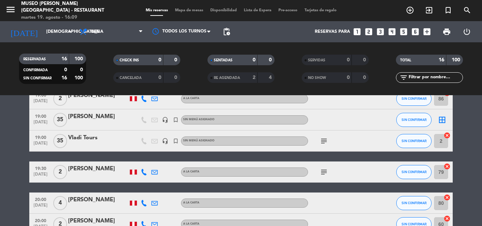
click at [84, 113] on div "[PERSON_NAME]" at bounding box center [98, 116] width 60 height 9
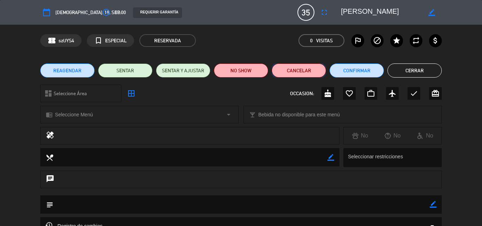
click at [305, 69] on button "Cancelar" at bounding box center [299, 71] width 54 height 14
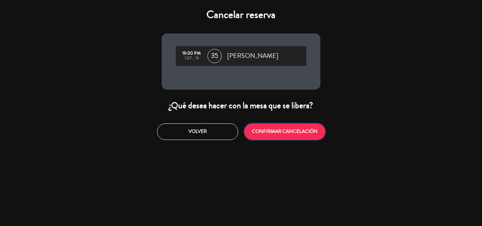
click at [302, 130] on button "CONFIRMAR CANCELACIÓN" at bounding box center [284, 132] width 81 height 17
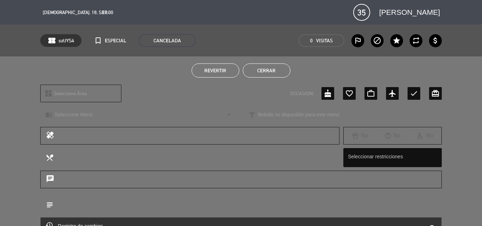
click at [272, 71] on button "Cerrar" at bounding box center [267, 71] width 48 height 14
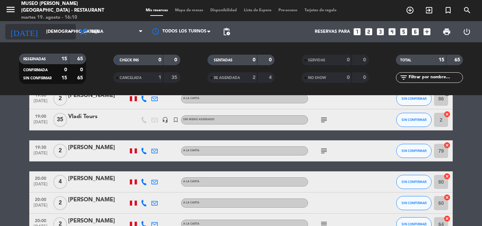
click at [45, 32] on input "[DEMOGRAPHIC_DATA][DATE]" at bounding box center [73, 32] width 60 height 12
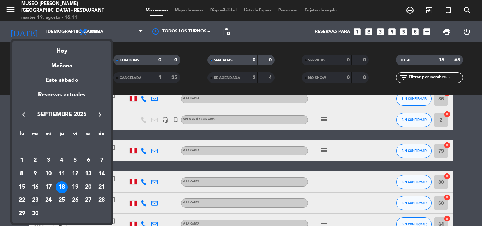
click at [34, 200] on div "23" at bounding box center [35, 201] width 12 height 12
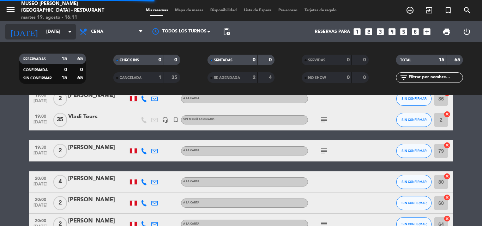
click at [43, 28] on input "[DATE]" at bounding box center [73, 32] width 60 height 12
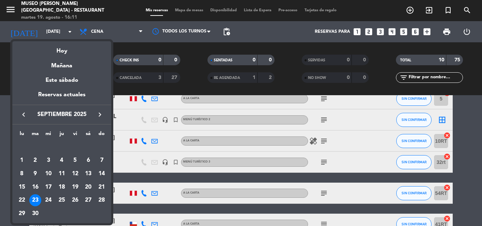
click at [24, 112] on icon "keyboard_arrow_left" at bounding box center [23, 115] width 8 height 8
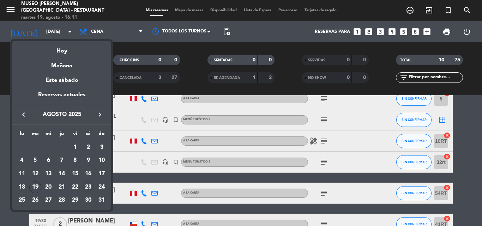
click at [90, 189] on div "23" at bounding box center [88, 188] width 12 height 12
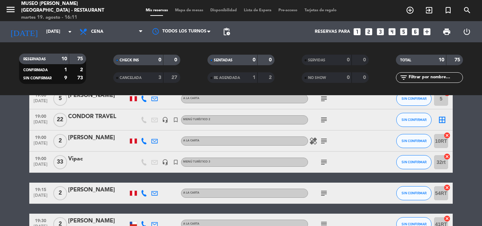
type input "sáb. 23 ago."
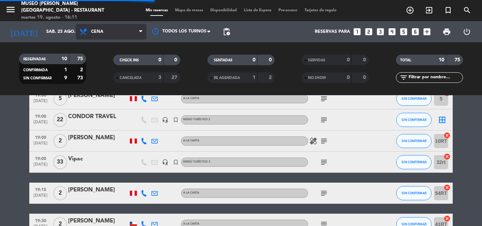
click at [117, 33] on span "Cena" at bounding box center [111, 32] width 71 height 16
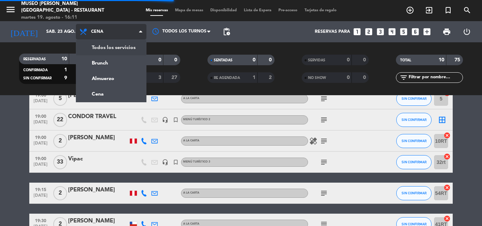
click at [113, 47] on div "menu [GEOGRAPHIC_DATA][PERSON_NAME] - Restaurant [DATE] 19. agosto - 16:11 Mis …" at bounding box center [241, 47] width 482 height 95
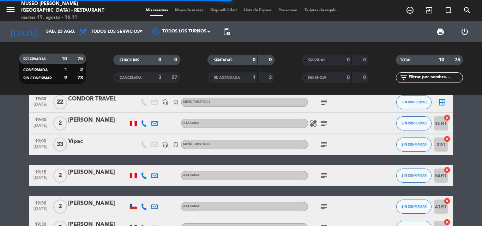
scroll to position [53, 0]
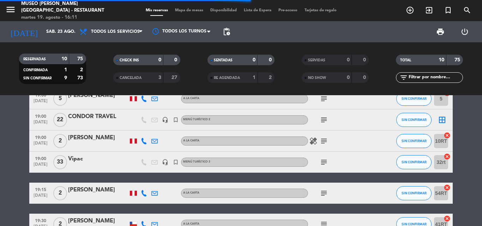
click at [442, 77] on input "text" at bounding box center [435, 78] width 55 height 8
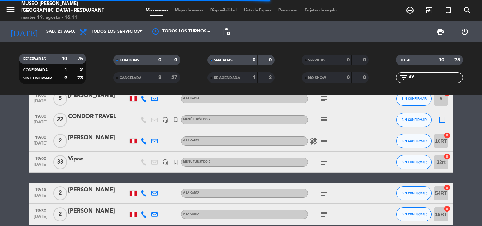
scroll to position [0, 0]
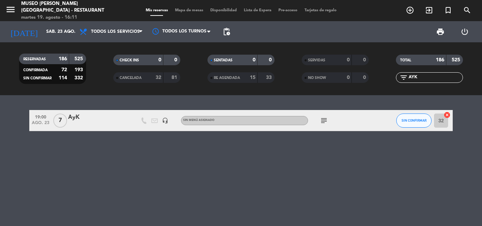
type input "AYK"
click at [69, 118] on div "AyK" at bounding box center [98, 117] width 60 height 9
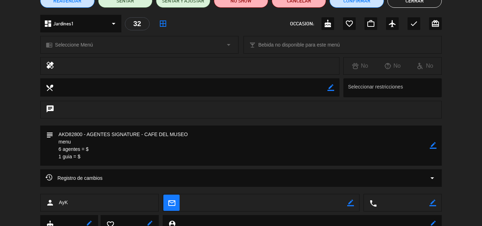
scroll to position [71, 0]
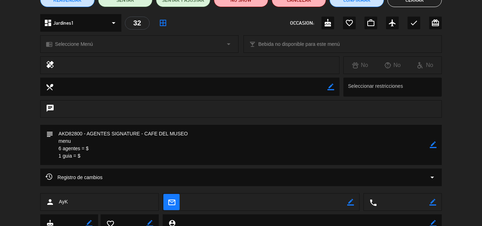
click at [434, 143] on icon "border_color" at bounding box center [433, 145] width 7 height 7
click at [111, 147] on textarea at bounding box center [241, 145] width 377 height 40
click at [82, 140] on textarea at bounding box center [241, 145] width 377 height 40
click at [101, 158] on textarea at bounding box center [241, 145] width 377 height 40
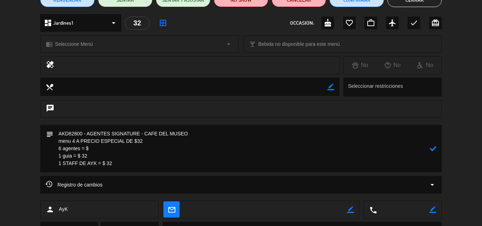
drag, startPoint x: 60, startPoint y: 147, endPoint x: 55, endPoint y: 147, distance: 4.9
click at [55, 147] on textarea at bounding box center [241, 149] width 377 height 48
click at [111, 152] on textarea at bounding box center [241, 149] width 377 height 48
click at [117, 165] on textarea at bounding box center [241, 149] width 377 height 48
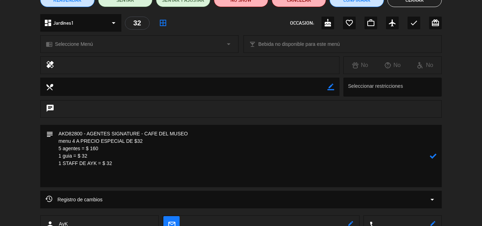
paste textarea "Incluye: 01 Pisco sour chico, 01 agua purificada premium y 01 bebida caliente (…"
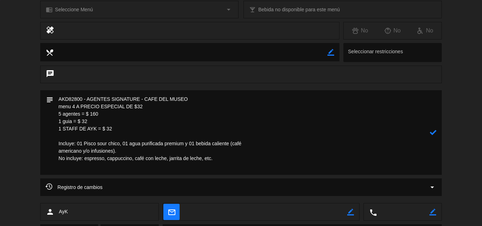
scroll to position [106, 0]
click at [251, 143] on textarea at bounding box center [241, 132] width 377 height 85
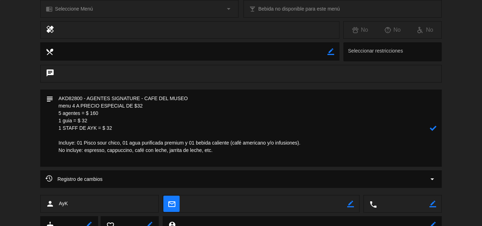
click at [435, 128] on icon at bounding box center [433, 128] width 7 height 7
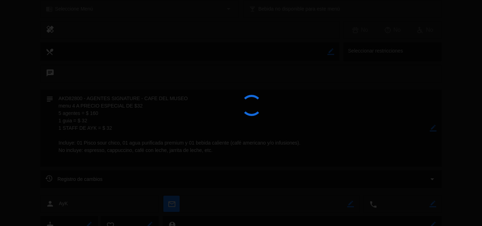
type textarea "AKD82800 - AGENTES SIGNATURE - CAFE DEL MUSEO menu 4 A PRECIO ESPECIAL DE $32 5…"
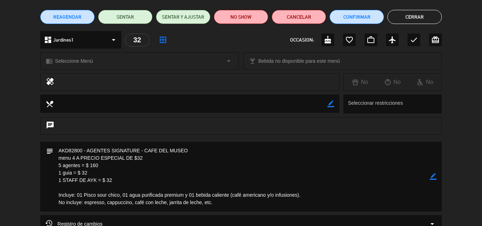
scroll to position [0, 0]
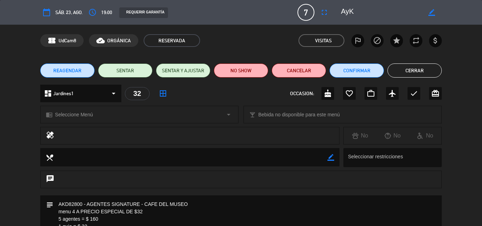
click at [73, 116] on span "Seleccione Menú" at bounding box center [74, 115] width 38 height 8
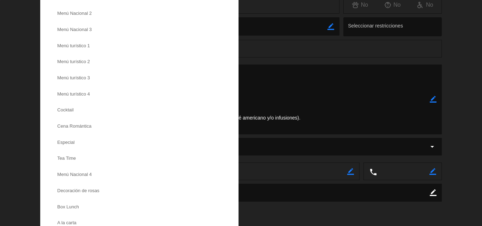
scroll to position [141, 0]
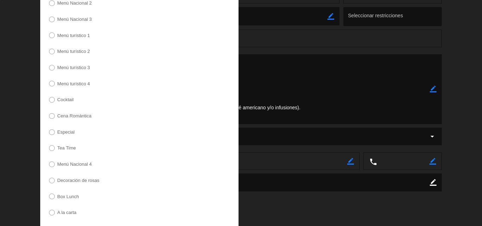
click at [77, 82] on label "Menú turístico 4" at bounding box center [73, 84] width 33 height 5
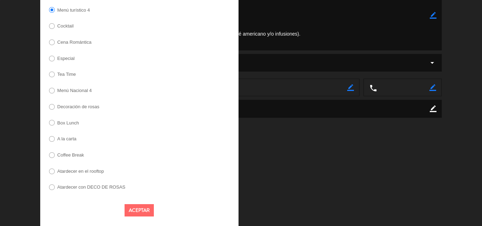
click at [136, 206] on button "Aceptar" at bounding box center [139, 210] width 29 height 12
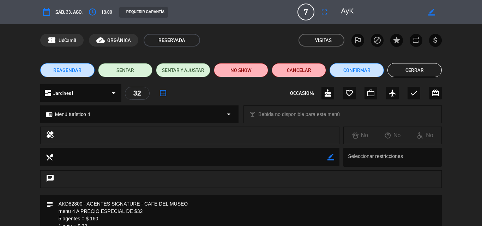
scroll to position [0, 0]
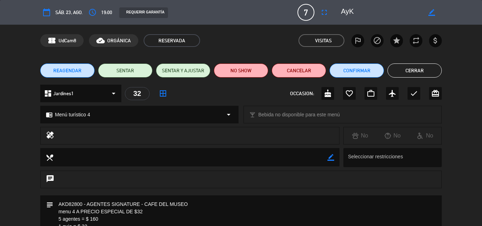
click at [432, 10] on icon "border_color" at bounding box center [432, 12] width 7 height 7
type textarea "AyK/FAM TRIP"
